Goal: Task Accomplishment & Management: Manage account settings

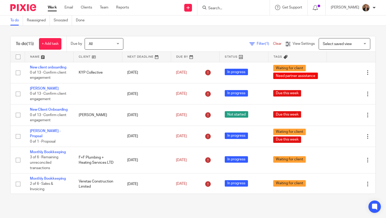
click at [237, 9] on input "Search" at bounding box center [231, 8] width 46 height 5
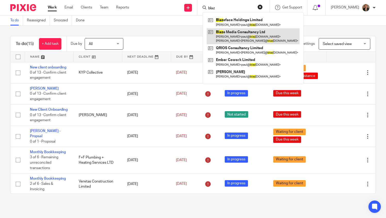
type input "blaz"
click at [247, 37] on link at bounding box center [253, 36] width 93 height 16
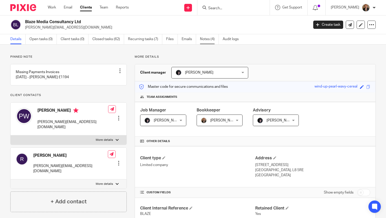
click at [209, 40] on link "Notes (4)" at bounding box center [209, 39] width 19 height 10
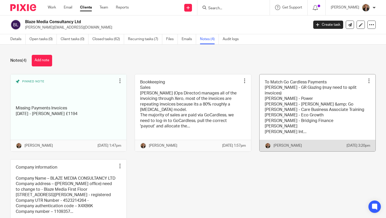
click at [366, 83] on div at bounding box center [368, 80] width 5 height 5
drag, startPoint x: 368, startPoint y: 77, endPoint x: 288, endPoint y: 89, distance: 80.3
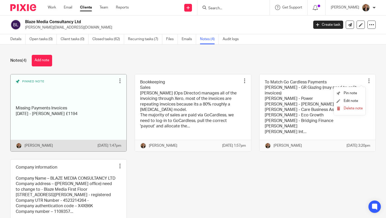
click at [64, 121] on link at bounding box center [69, 113] width 116 height 77
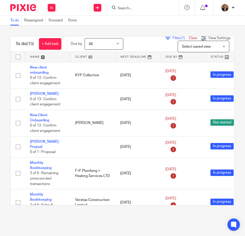
drag, startPoint x: 0, startPoint y: 0, endPoint x: 115, endPoint y: 7, distance: 115.0
click at [129, 6] on form at bounding box center [144, 7] width 55 height 6
click at [142, 10] on input "Search" at bounding box center [140, 8] width 46 height 5
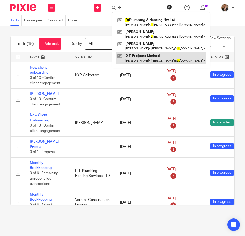
type input "dt"
click at [163, 60] on link at bounding box center [161, 58] width 90 height 12
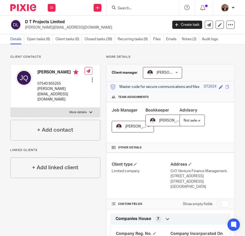
click at [74, 108] on label "More details" at bounding box center [56, 112] width 90 height 9
click at [11, 108] on input "More details" at bounding box center [10, 108] width 0 height 0
checkbox input "true"
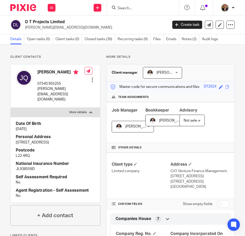
click at [139, 10] on input "Search" at bounding box center [140, 8] width 46 height 5
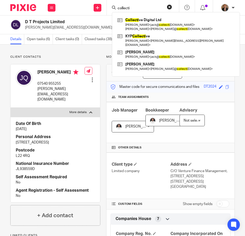
type input "collecti"
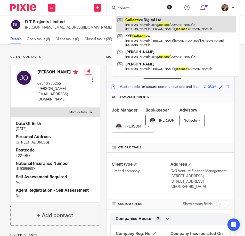
click at [155, 25] on link at bounding box center [176, 24] width 120 height 16
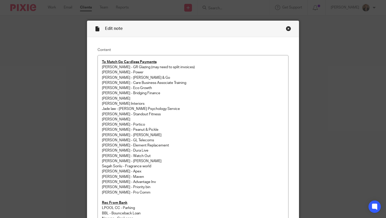
drag, startPoint x: 287, startPoint y: 27, endPoint x: 282, endPoint y: 24, distance: 5.7
click at [287, 27] on div "Close this dialog window" at bounding box center [288, 28] width 5 height 5
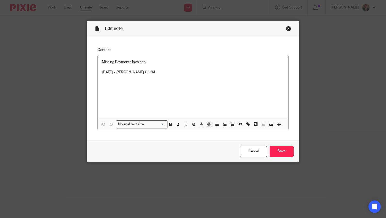
drag, startPoint x: 165, startPoint y: 73, endPoint x: 87, endPoint y: 72, distance: 77.1
click at [87, 72] on div "Content Missing Payments Invoices 27/08/2025 - Tim Jensen £1194 Normal text siz…" at bounding box center [193, 89] width 212 height 104
click at [164, 72] on p "27/08/2025 - Tim Jensen £1194" at bounding box center [193, 72] width 182 height 5
drag, startPoint x: 156, startPoint y: 77, endPoint x: 78, endPoint y: 72, distance: 77.8
click at [78, 72] on div "Edit note Content Missing Payments Invoices 27/08/2025 - Tim Jensen £1194 Norma…" at bounding box center [193, 109] width 386 height 218
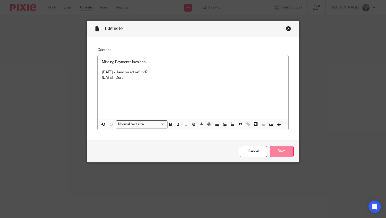
click at [283, 151] on input "Save" at bounding box center [282, 151] width 24 height 11
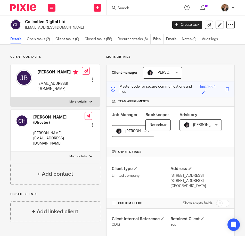
drag, startPoint x: 91, startPoint y: 145, endPoint x: 102, endPoint y: 139, distance: 13.3
click at [91, 152] on label "More details" at bounding box center [56, 156] width 90 height 9
click at [11, 152] on input "More details" at bounding box center [10, 152] width 0 height 0
checkbox input "true"
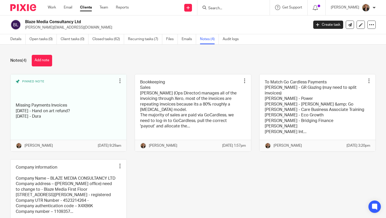
drag, startPoint x: 0, startPoint y: 0, endPoint x: 32, endPoint y: 6, distance: 32.6
click at [32, 6] on img at bounding box center [23, 7] width 26 height 7
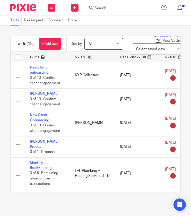
click at [116, 8] on input "Search" at bounding box center [117, 8] width 46 height 5
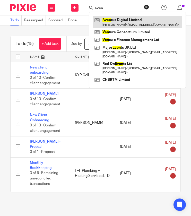
type input "aven"
click at [122, 20] on link at bounding box center [137, 22] width 89 height 12
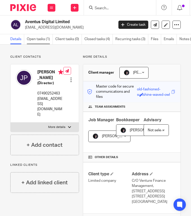
click at [42, 36] on link "Open tasks (1)" at bounding box center [40, 39] width 26 height 10
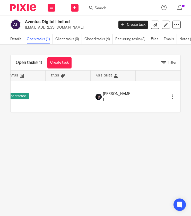
scroll to position [0, 199]
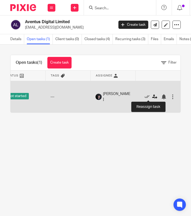
click at [152, 98] on icon at bounding box center [154, 96] width 5 height 5
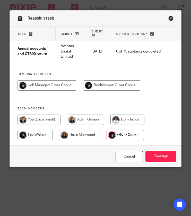
click at [39, 124] on input "radio" at bounding box center [39, 120] width 43 height 10
radio input "true"
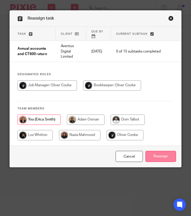
click at [158, 156] on input "Reassign" at bounding box center [161, 156] width 31 height 11
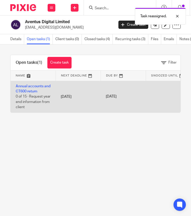
click at [166, 82] on td at bounding box center [168, 97] width 45 height 32
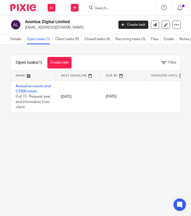
click at [25, 6] on img at bounding box center [23, 7] width 26 height 7
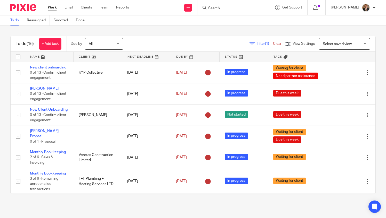
click at [32, 53] on link at bounding box center [49, 57] width 48 height 10
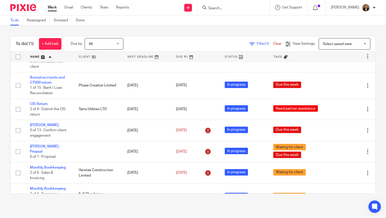
scroll to position [15, 0]
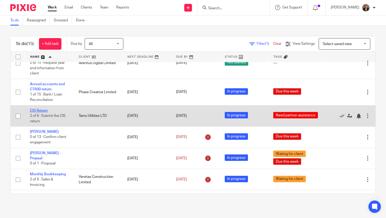
click at [38, 109] on link "CIS Return" at bounding box center [39, 111] width 18 height 4
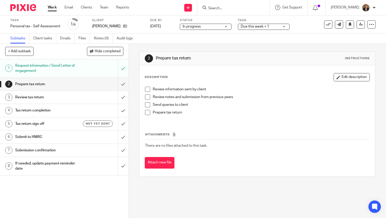
click at [272, 26] on span "Due this week + 1" at bounding box center [260, 26] width 39 height 5
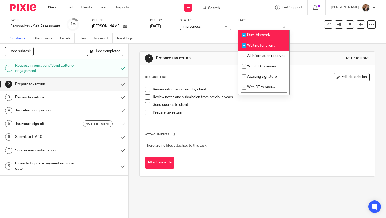
click at [258, 37] on span "Due this week" at bounding box center [258, 35] width 23 height 4
checkbox input "false"
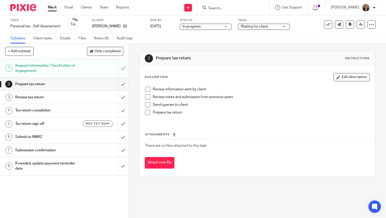
click at [320, 188] on div "2 Prepare tax return Instructions Description Edit description Review informati…" at bounding box center [257, 131] width 257 height 175
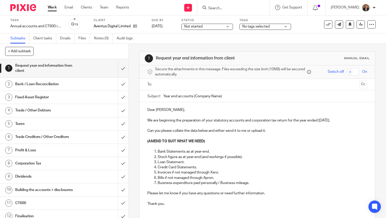
click at [272, 28] on span "No tags selected" at bounding box center [261, 26] width 39 height 5
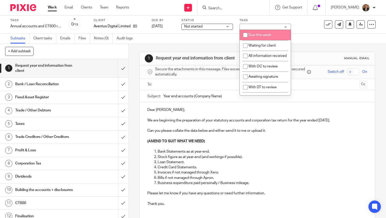
click at [269, 37] on li "Due this week" at bounding box center [265, 35] width 51 height 11
checkbox input "true"
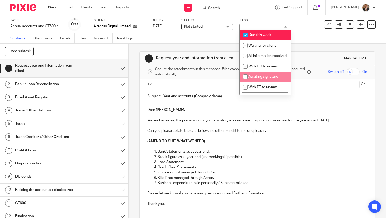
drag, startPoint x: 192, startPoint y: 43, endPoint x: 201, endPoint y: 35, distance: 12.1
click at [192, 43] on div "Subtasks Client tasks Emails Files Notes (0) Audit logs" at bounding box center [193, 39] width 386 height 10
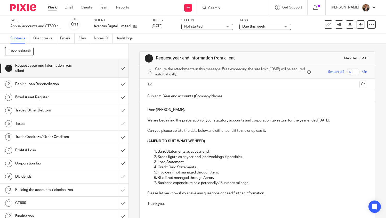
click at [209, 27] on span "Not started" at bounding box center [203, 26] width 39 height 5
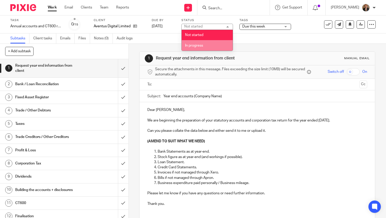
click at [204, 52] on main "Task Annual accounts and CT600 return Save Annual accounts and CT600 return 0 /…" at bounding box center [193, 109] width 386 height 218
click at [159, 37] on div "Subtasks Client tasks Emails Files Notes (0) Audit logs" at bounding box center [193, 39] width 386 height 10
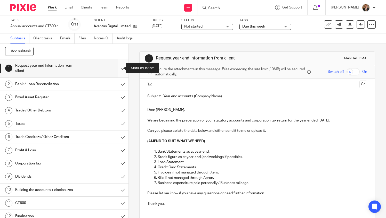
click at [117, 68] on input "submit" at bounding box center [64, 68] width 128 height 18
